Goal: Task Accomplishment & Management: Use online tool/utility

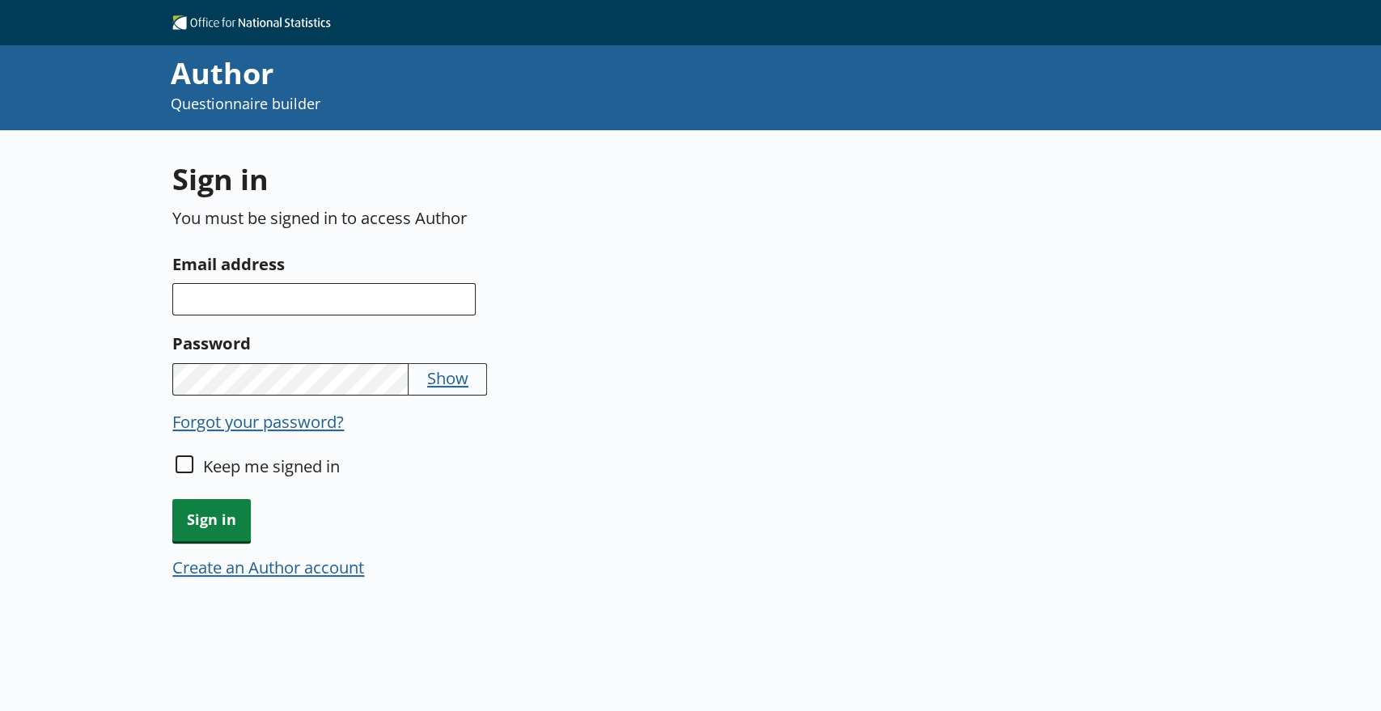
click at [382, 275] on label "Email address" at bounding box center [511, 264] width 679 height 26
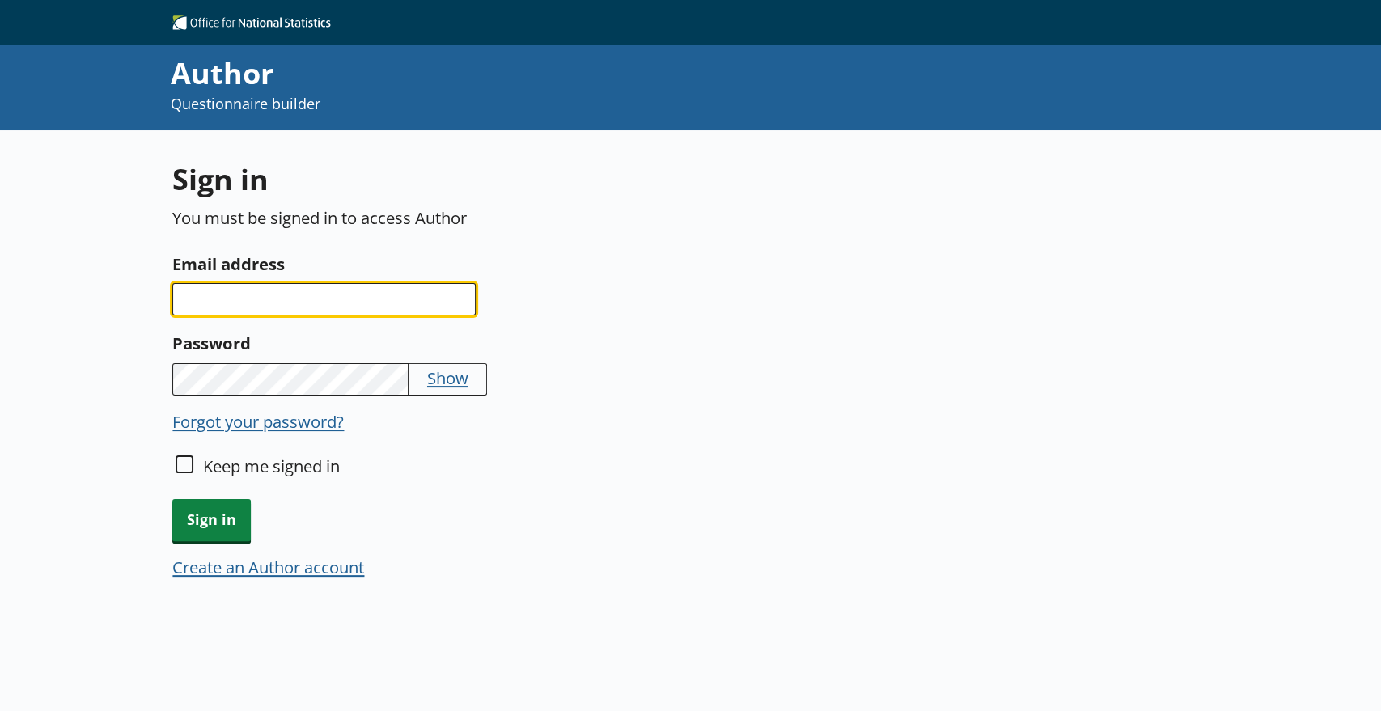
click at [382, 283] on input "Email address" at bounding box center [323, 299] width 303 height 32
click at [313, 297] on input "Email address" at bounding box center [323, 299] width 303 height 32
type input "[US_STATE][EMAIL_ADDRESS][PERSON_NAME][DOMAIN_NAME]"
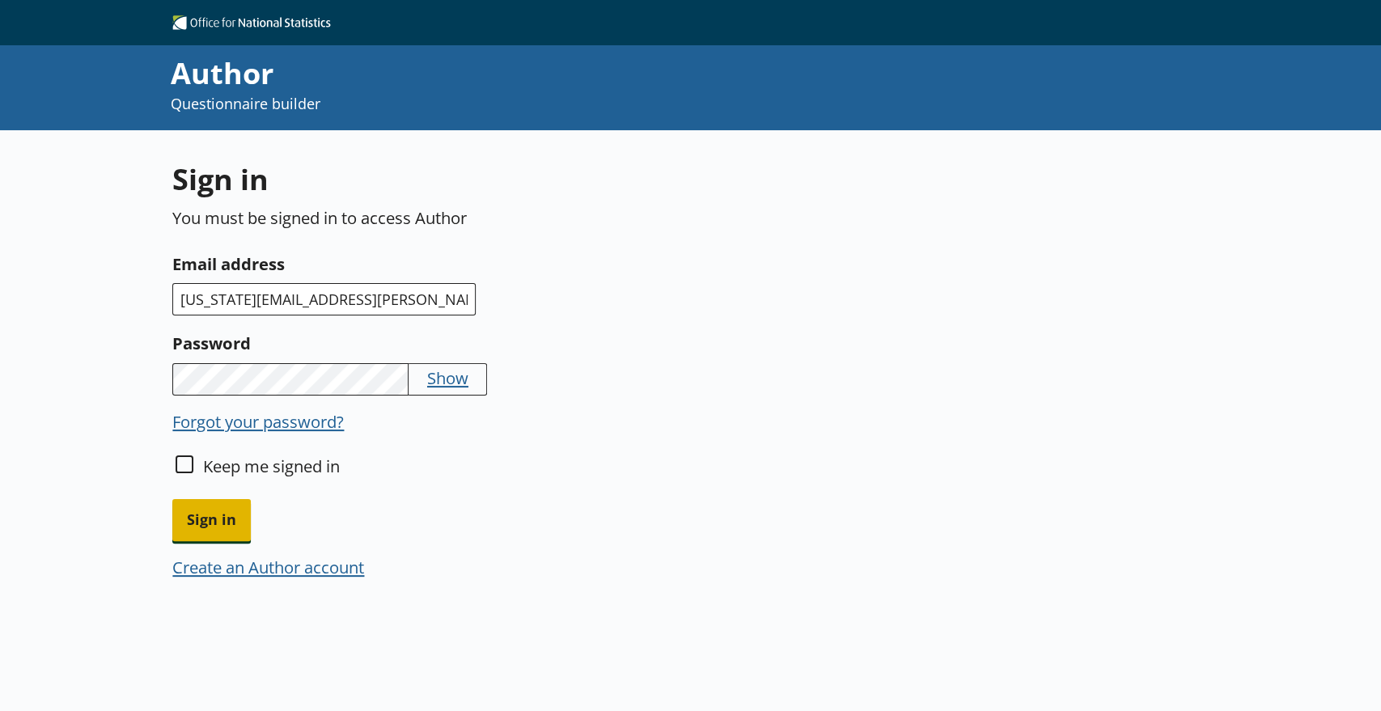
click at [231, 506] on span "Sign in" at bounding box center [211, 519] width 78 height 41
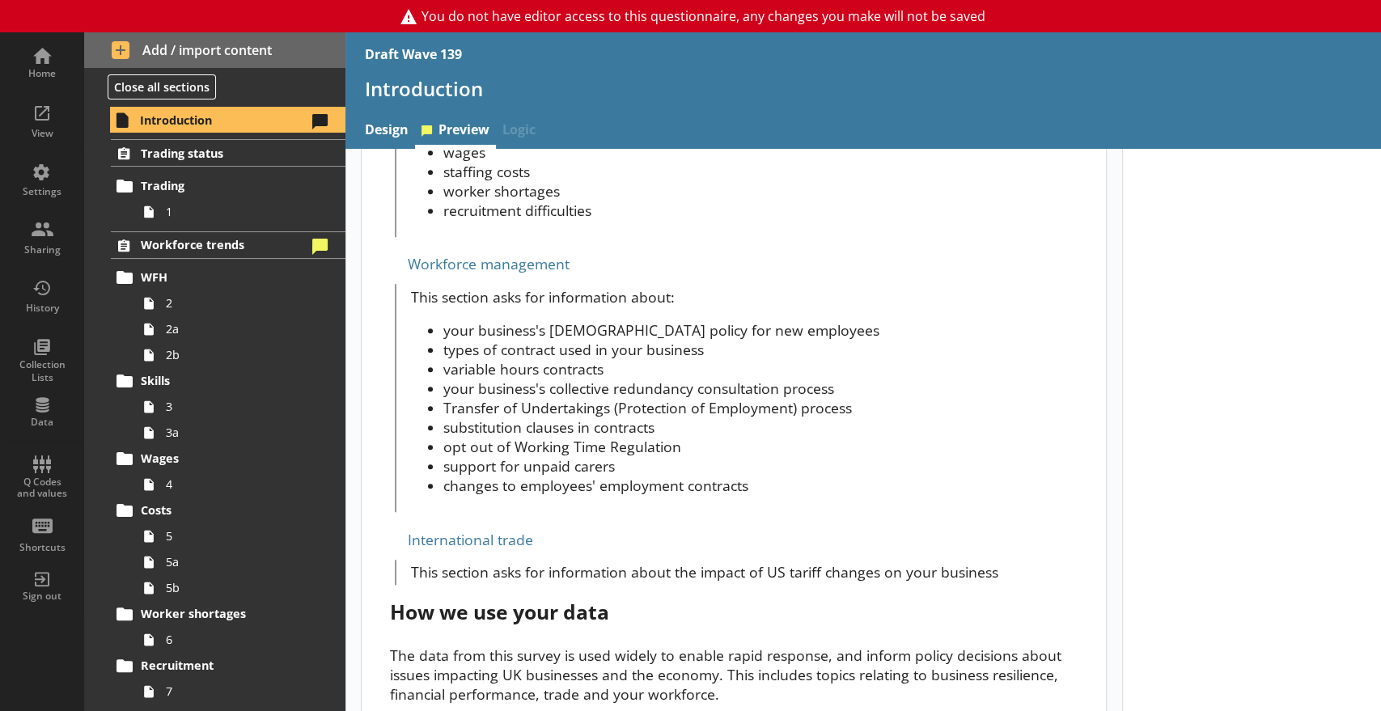
scroll to position [902, 0]
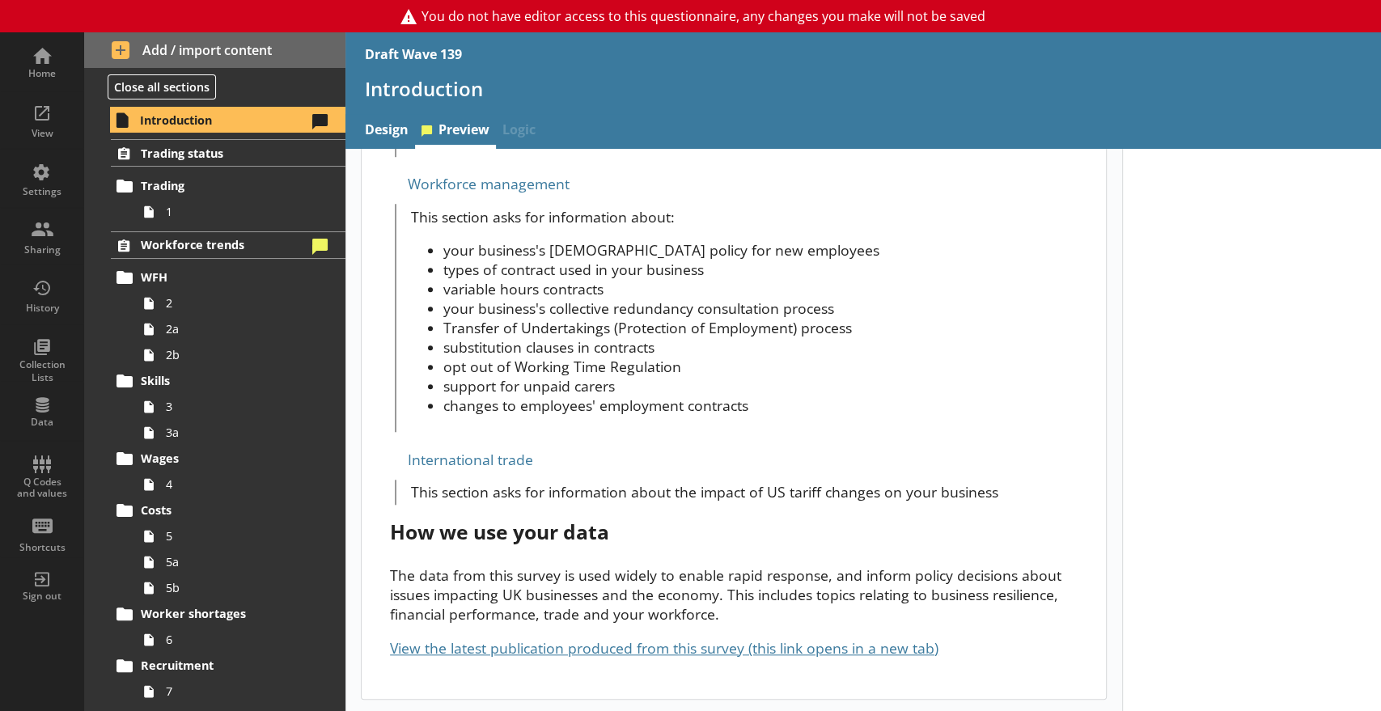
click at [390, 462] on div "International trade" at bounding box center [733, 460] width 687 height 26
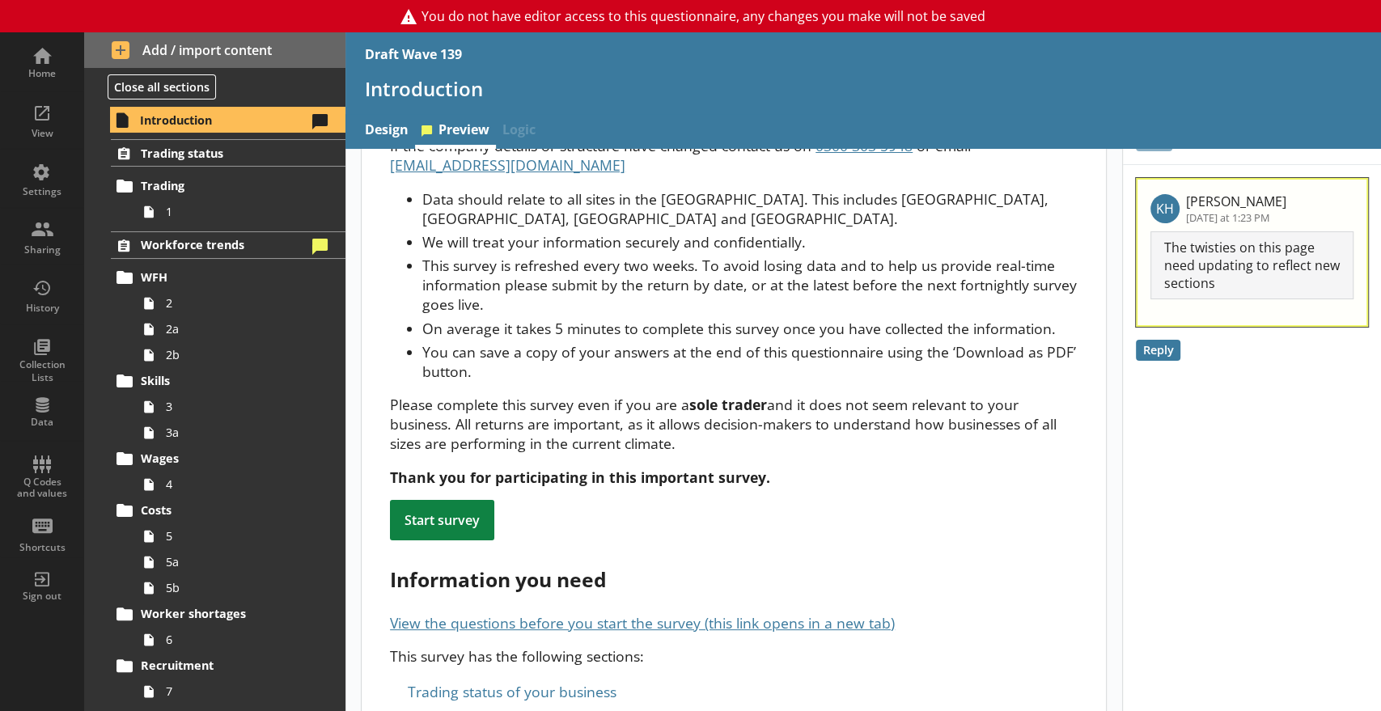
scroll to position [0, 0]
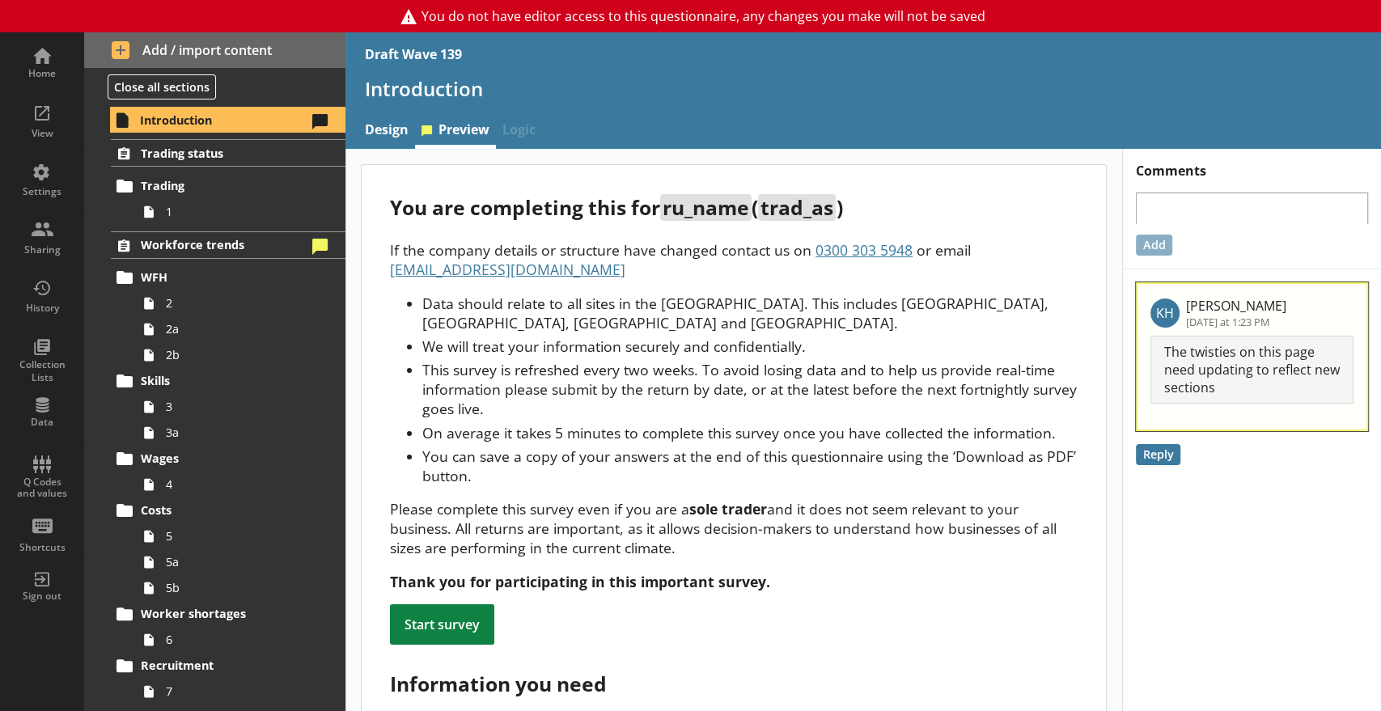
click at [813, 61] on div "Draft Wave 139" at bounding box center [863, 54] width 1036 height 44
